Goal: Transaction & Acquisition: Subscribe to service/newsletter

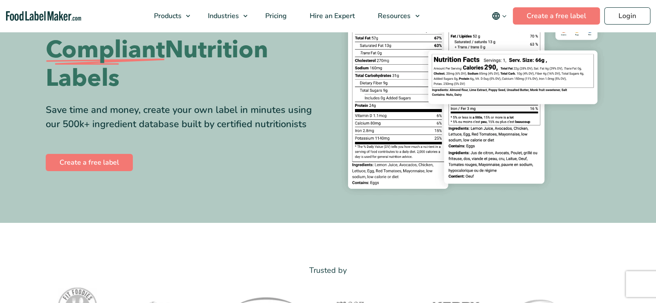
scroll to position [129, 0]
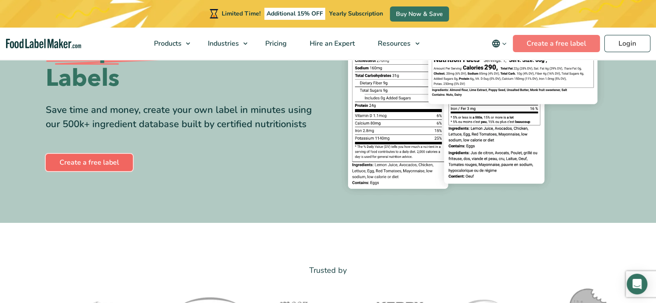
click at [85, 164] on link "Create a free label" at bounding box center [89, 162] width 87 height 17
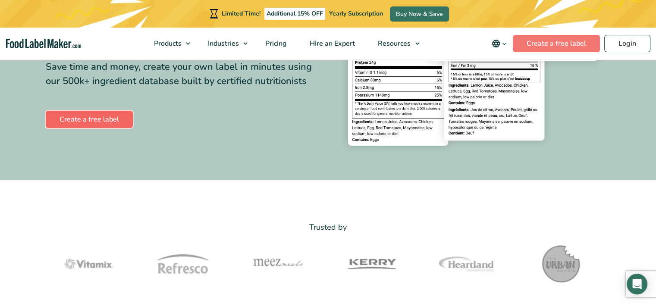
click at [61, 120] on link "Create a free label" at bounding box center [89, 119] width 87 height 17
